Goal: Navigation & Orientation: Find specific page/section

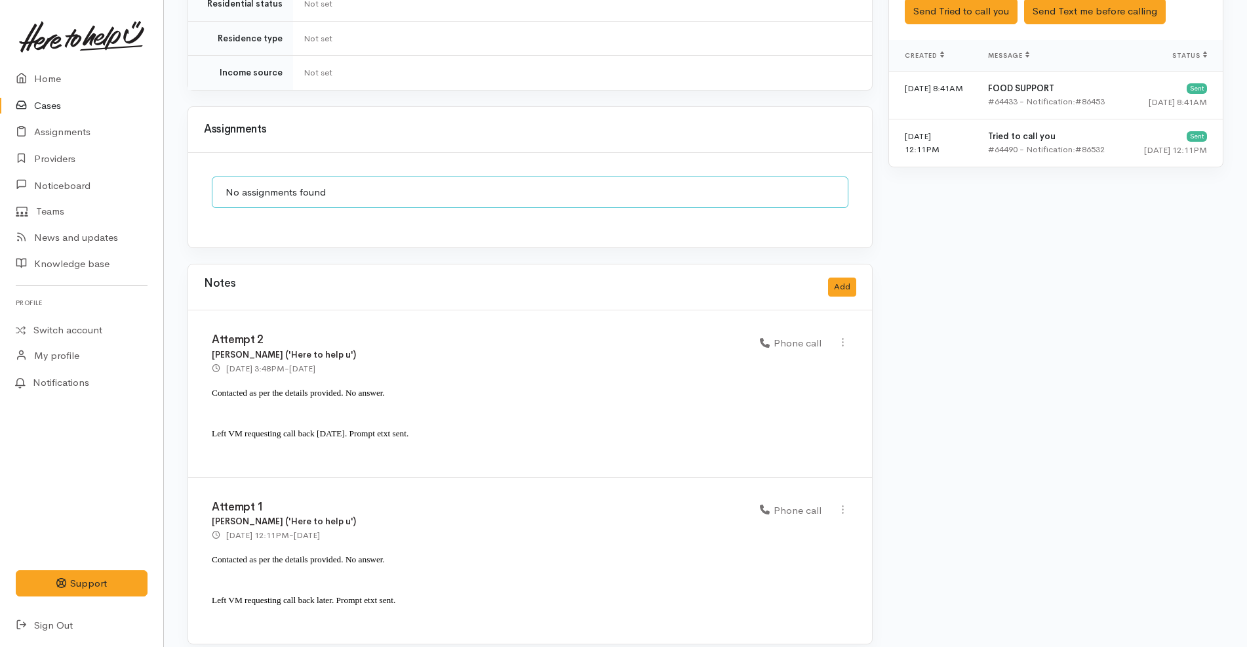
scroll to position [0, 8]
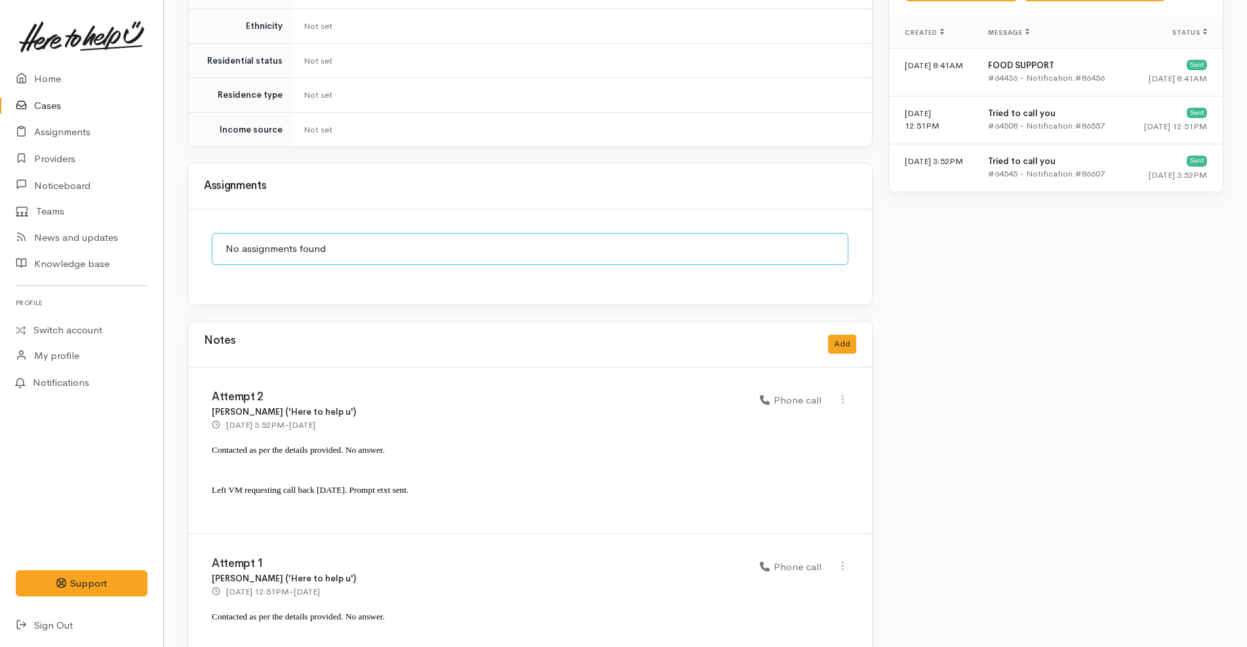
scroll to position [910, 0]
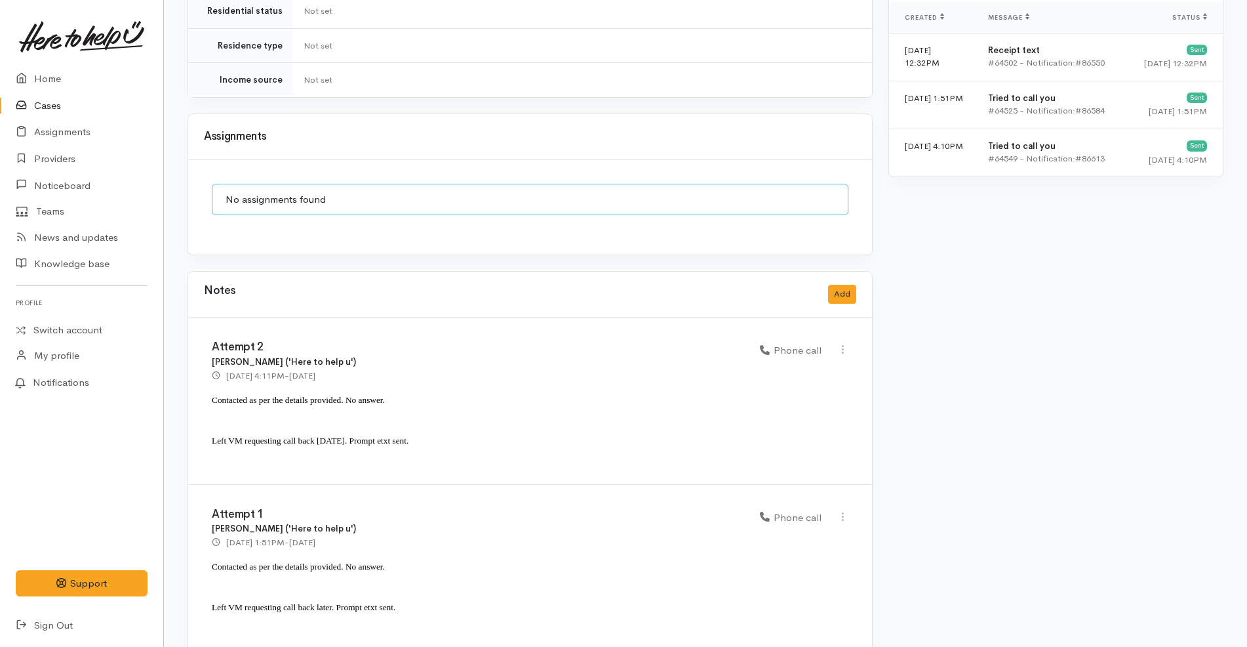
scroll to position [875, 0]
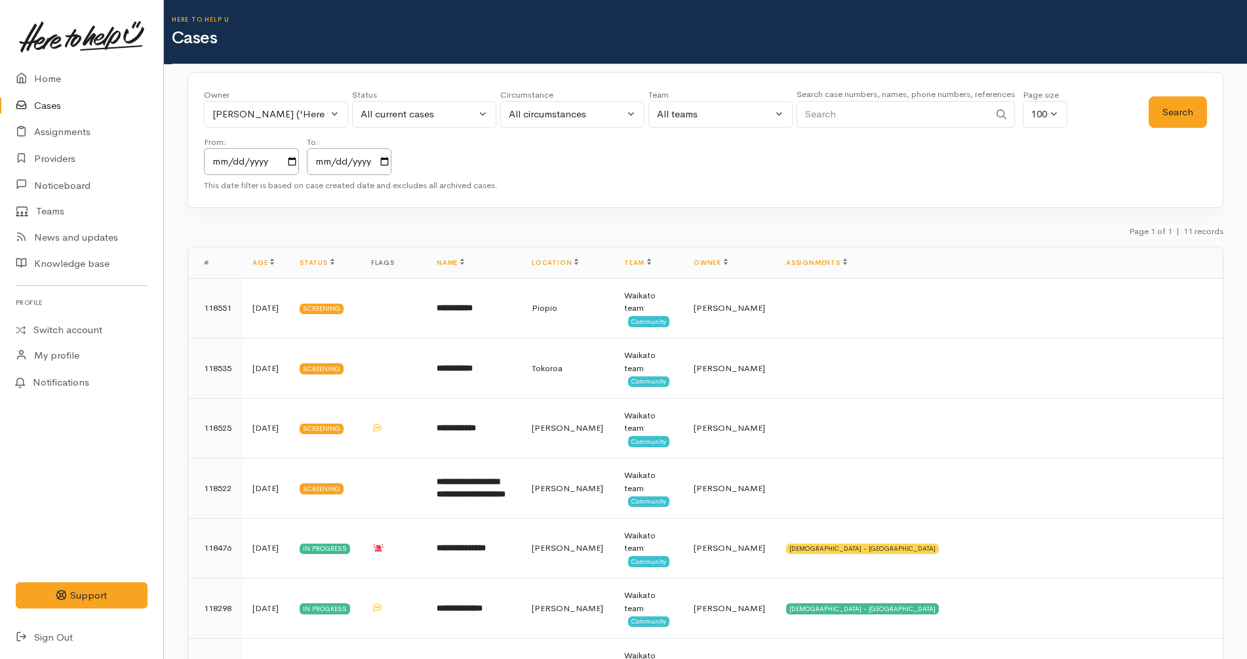
click at [565, 185] on div "This date filter is based on case created date and excludes all archived cases." at bounding box center [705, 185] width 1003 height 13
click at [89, 106] on link "Cases" at bounding box center [81, 105] width 163 height 27
